Goal: Entertainment & Leisure: Consume media (video, audio)

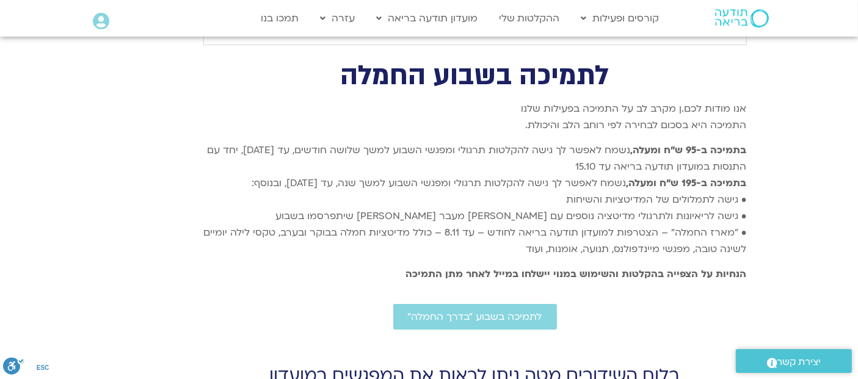
drag, startPoint x: 868, startPoint y: 309, endPoint x: 864, endPoint y: 94, distance: 214.5
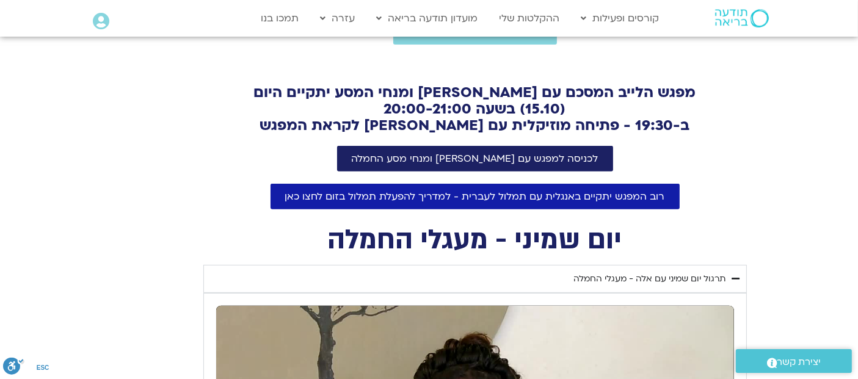
scroll to position [447, 0]
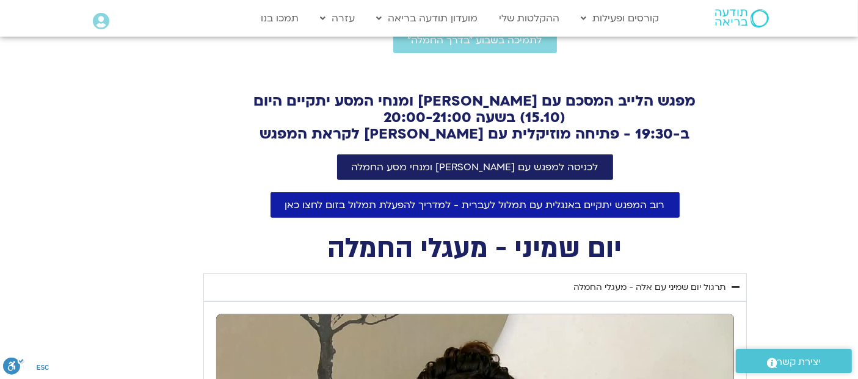
click at [813, 145] on section "[PERSON_NAME] וברוכים הבאים לשבוע ״בדרך החמלה״. במהלך השבוע תקבלו מדי יום: מדיט…" at bounding box center [429, 31] width 858 height 374
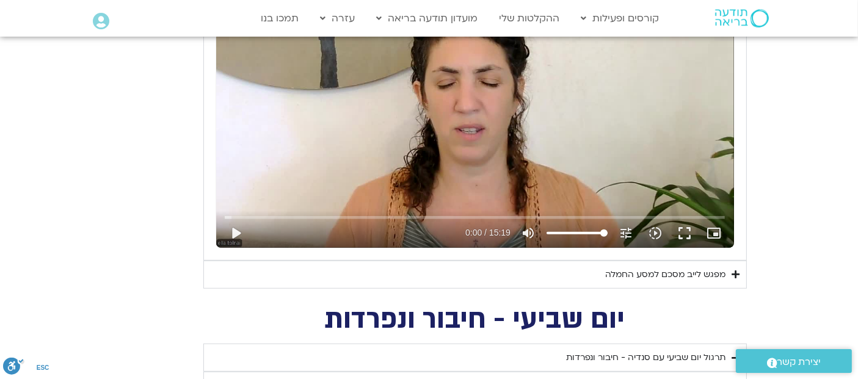
scroll to position [787, 0]
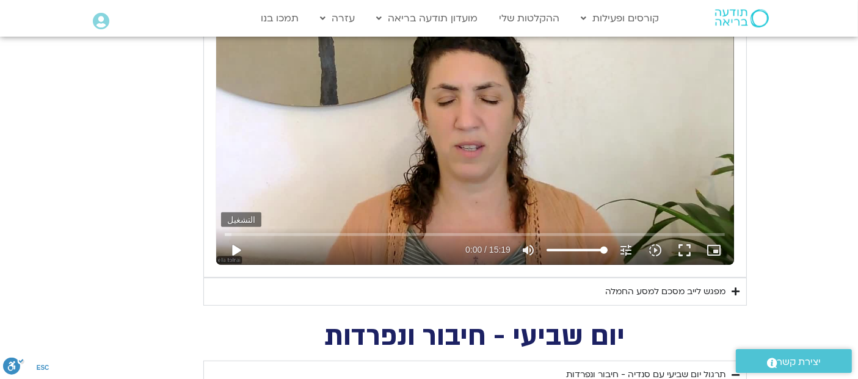
click at [230, 254] on button "play_arrow" at bounding box center [235, 250] width 29 height 29
type input "3.613444"
type input "86.7946863080363"
type input "3.646823"
type input "76.6934104958569"
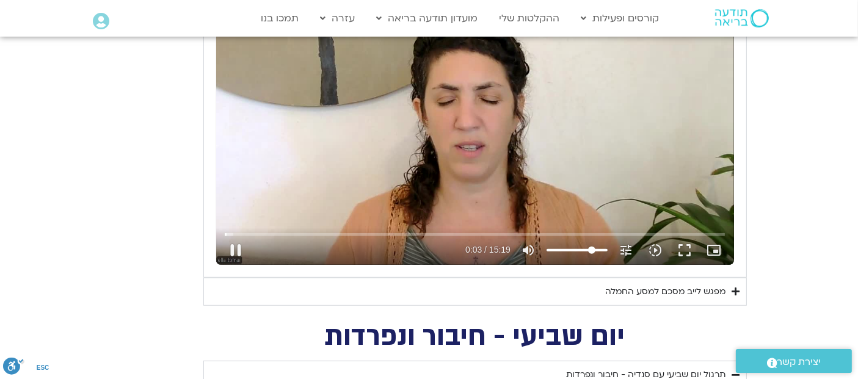
type input "3.692738"
type input "64.9085887149809"
type input "3.715012"
type input "61.5414967775878"
type input "3.746872"
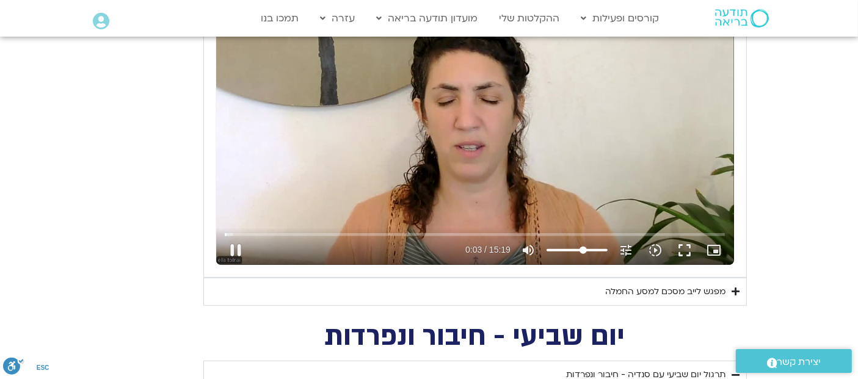
type input "56.4908588714981"
type input "3.780149"
type input "53.123766934105"
type input "3.817397"
type input "47.231356043667"
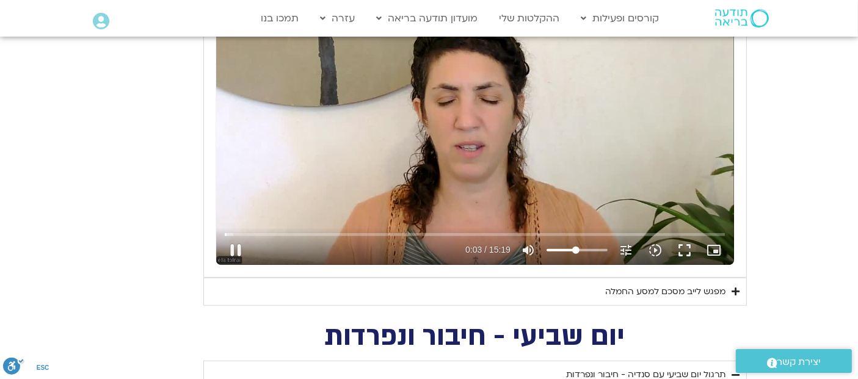
type input "3.847518"
type input "44.7060370906221"
type input "3.891904"
type input "43.8642641062738"
type input "3.914778"
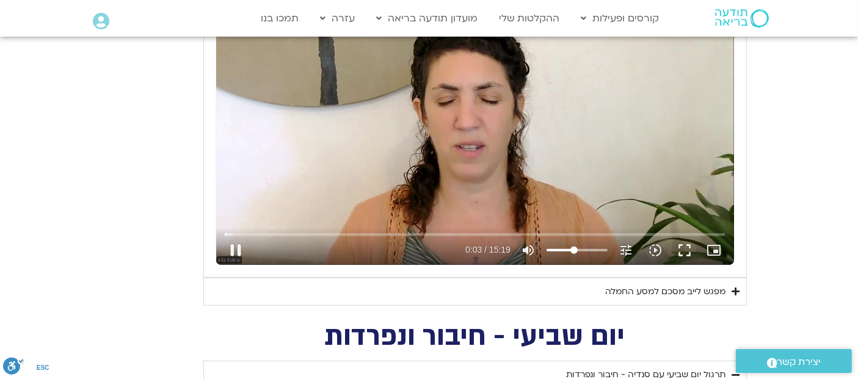
type input "42.1807181375773"
type input "3.947742"
type input "41.338945153229"
type input "4.316378"
type input "39.6553991845324"
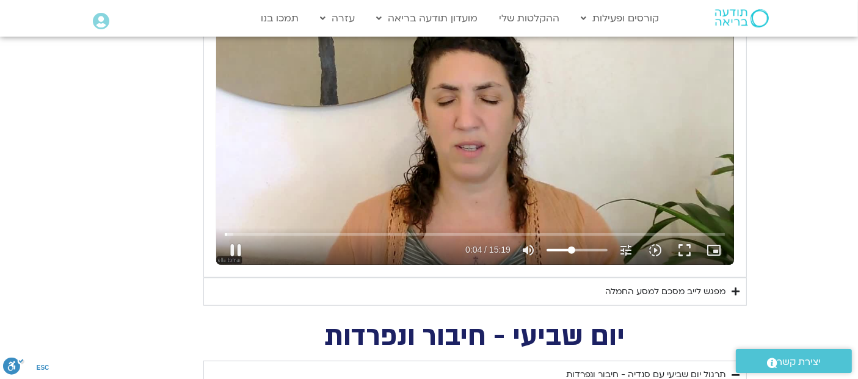
type input "4.348282"
type input "38.8136262001841"
type input "4.381087"
type input "37.1300802314876"
type input "4.413201"
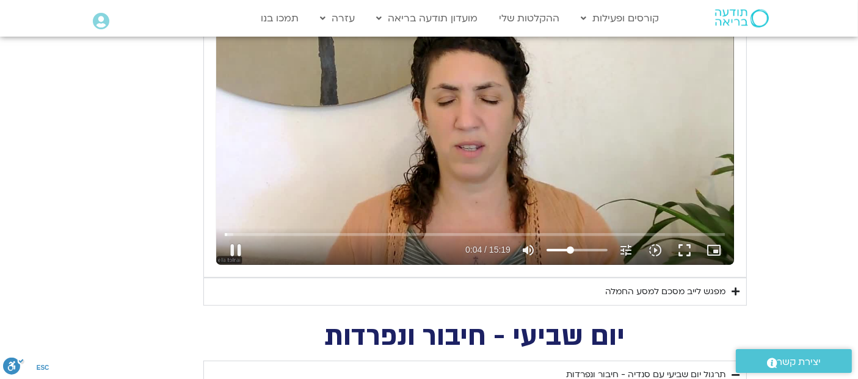
type input "36.2883072471393"
type input "4.443367"
drag, startPoint x: 601, startPoint y: 247, endPoint x: 571, endPoint y: 249, distance: 30.6
type input "37.9718532158359"
click at [571, 249] on input "مستوى الصوت" at bounding box center [577, 250] width 61 height 7
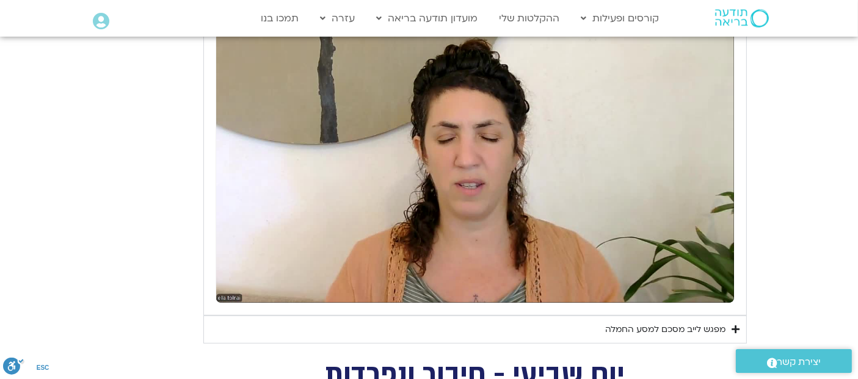
scroll to position [699, 0]
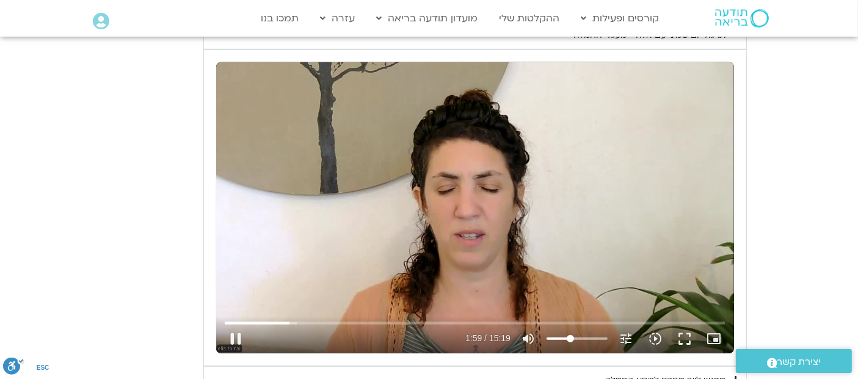
click at [400, 203] on div "تخطّي الإعلان 1:05 pause 1:59 / 15:19 volume_up كتم الصوت tune درجة الدقة تلقائ…" at bounding box center [475, 207] width 518 height 291
type input "119.412704"
